Goal: Transaction & Acquisition: Purchase product/service

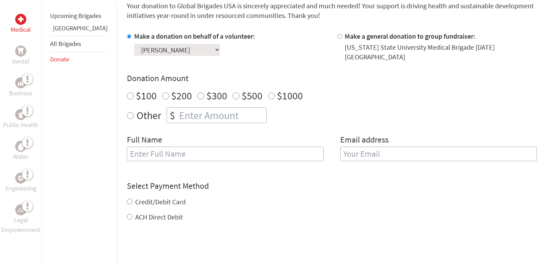
scroll to position [192, 0]
radio input "true"
click at [178, 111] on input "number" at bounding box center [222, 114] width 88 height 15
type input "250"
click at [173, 150] on input "text" at bounding box center [225, 153] width 197 height 15
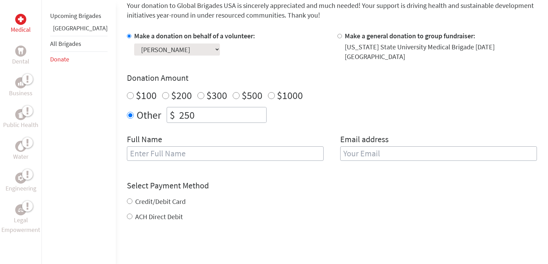
type input "[PERSON_NAME]"
type input "stubbserin0720@gmail.com"
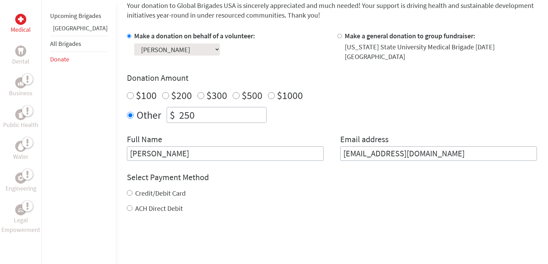
click at [147, 189] on label "Credit/Debit Card" at bounding box center [160, 193] width 50 height 9
click at [132, 190] on input "Credit/Debit Card" at bounding box center [130, 193] width 6 height 6
radio input "true"
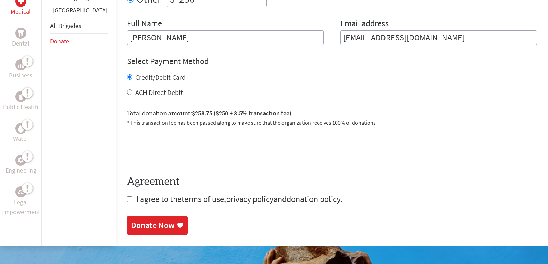
scroll to position [309, 0]
click at [127, 87] on div "ACH Direct Debit" at bounding box center [332, 92] width 410 height 10
click at [127, 89] on input "ACH Direct Debit" at bounding box center [130, 92] width 6 height 6
radio input "true"
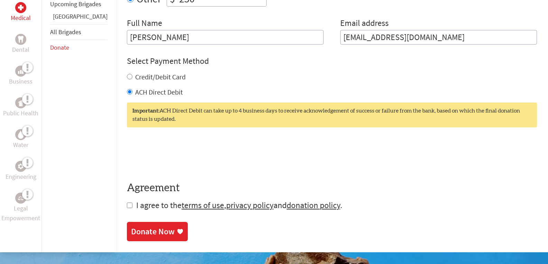
click at [127, 74] on input "Credit/Debit Card" at bounding box center [130, 77] width 6 height 6
radio input "true"
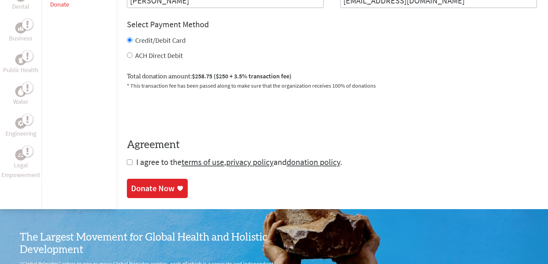
scroll to position [345, 0]
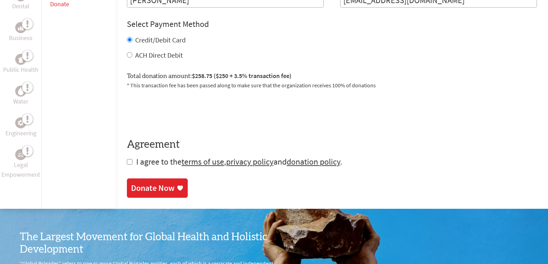
click at [127, 159] on input "checkbox" at bounding box center [130, 162] width 6 height 6
checkbox input "true"
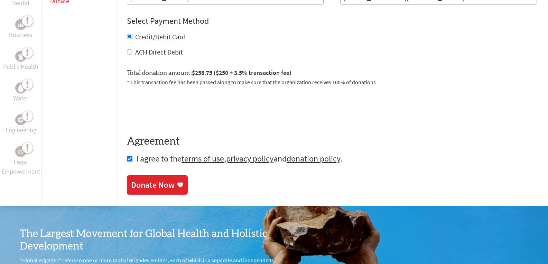
scroll to position [349, 0]
click at [136, 180] on div "Donate Now" at bounding box center [153, 185] width 44 height 11
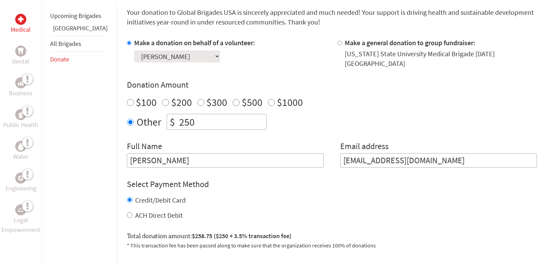
scroll to position [191, 0]
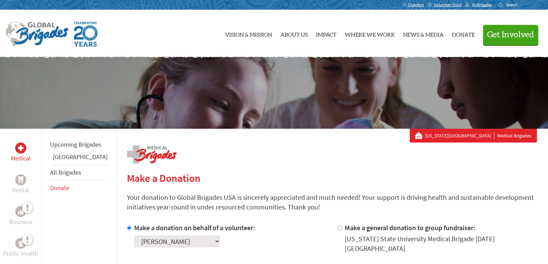
click at [437, 131] on div "[US_STATE] State University Medical Brigades" at bounding box center [472, 136] width 127 height 14
click at [422, 135] on icon at bounding box center [418, 135] width 7 height 7
click at [60, 149] on link "Upcoming Brigades" at bounding box center [75, 145] width 51 height 8
